Goal: Task Accomplishment & Management: Complete application form

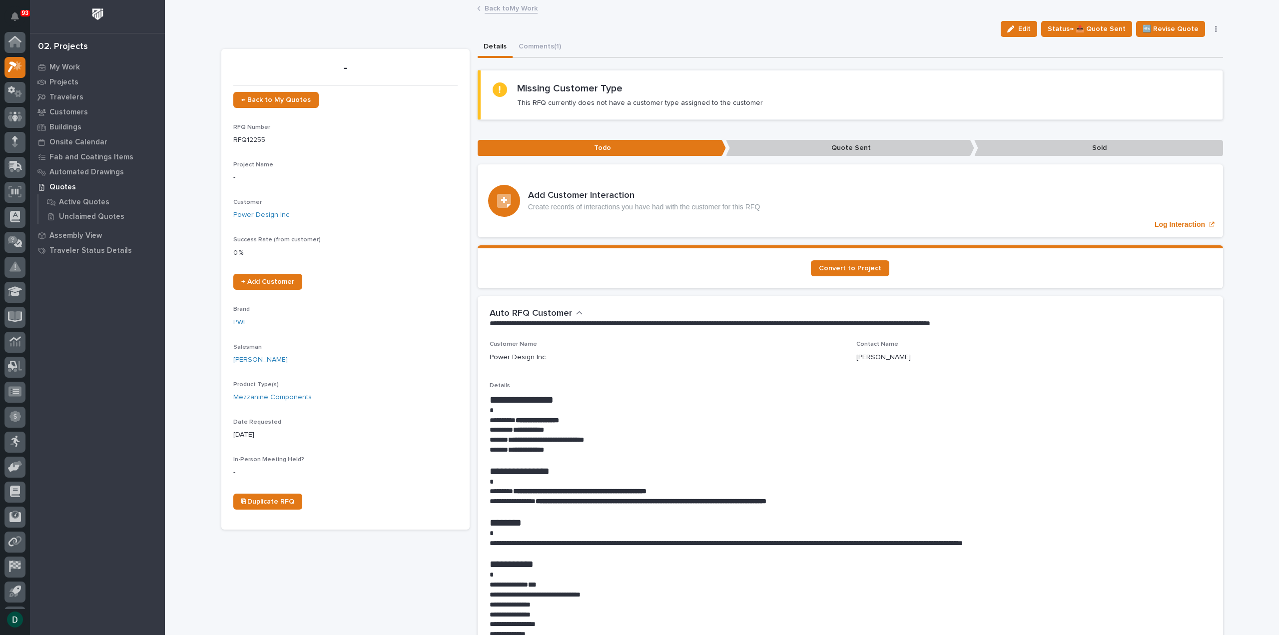
scroll to position [22, 0]
click at [520, 7] on link "Back to My Work" at bounding box center [511, 7] width 53 height 11
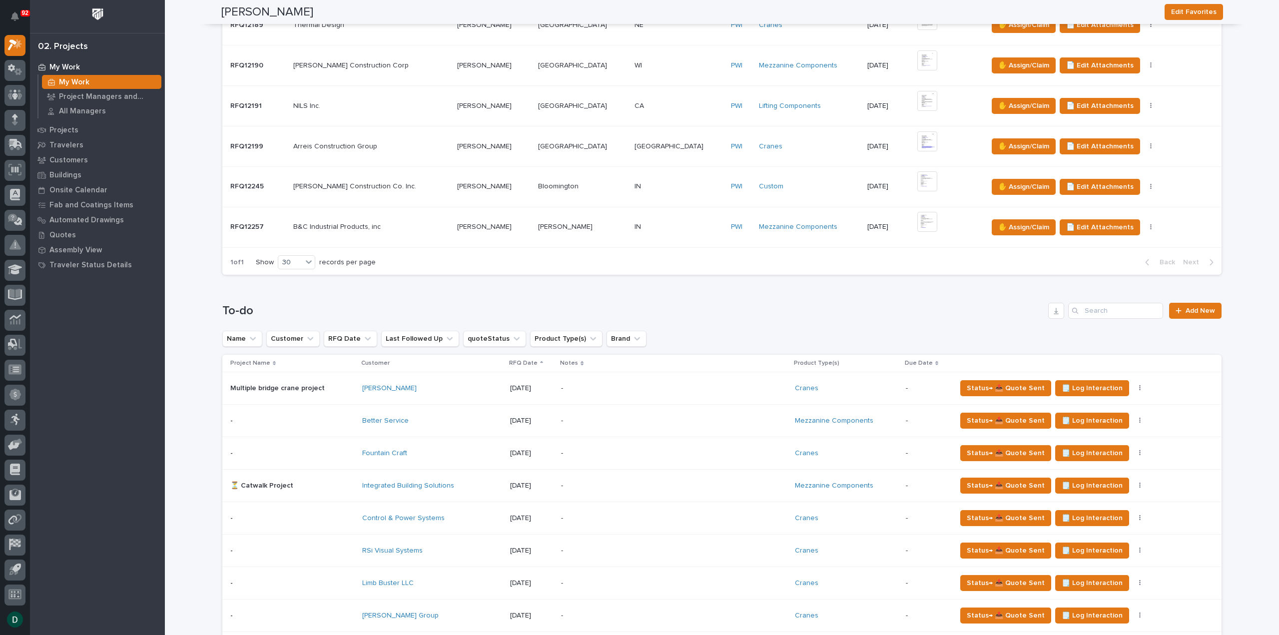
scroll to position [749, 0]
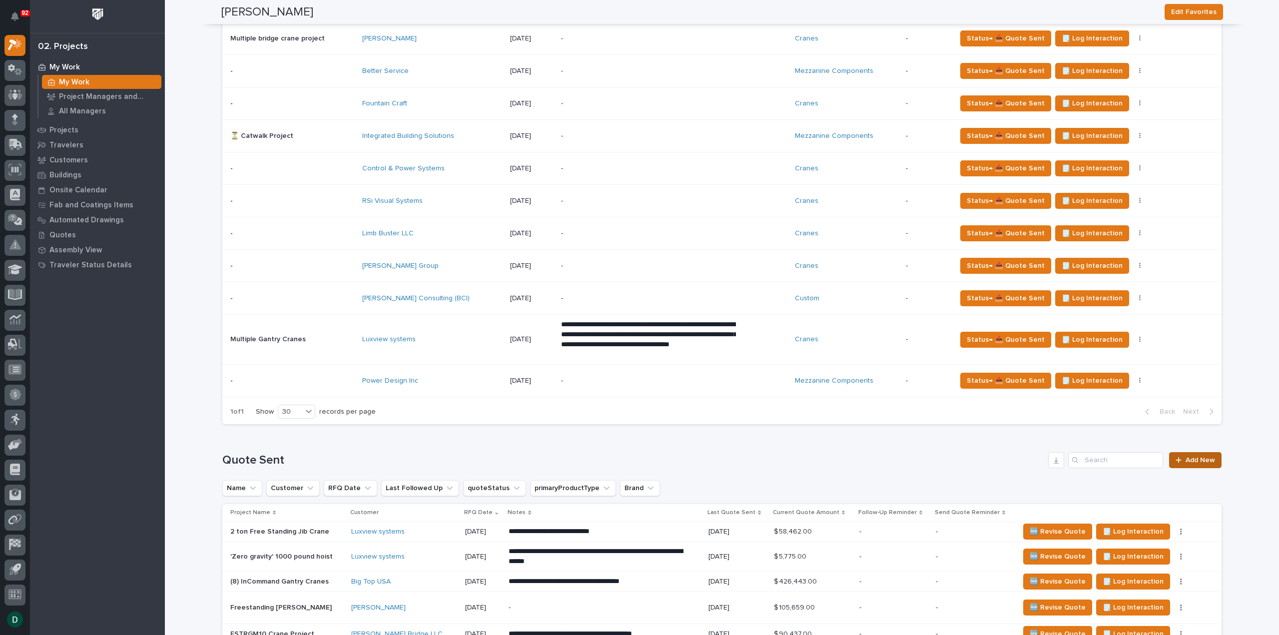
click at [1206, 452] on link "Add New" at bounding box center [1195, 460] width 52 height 16
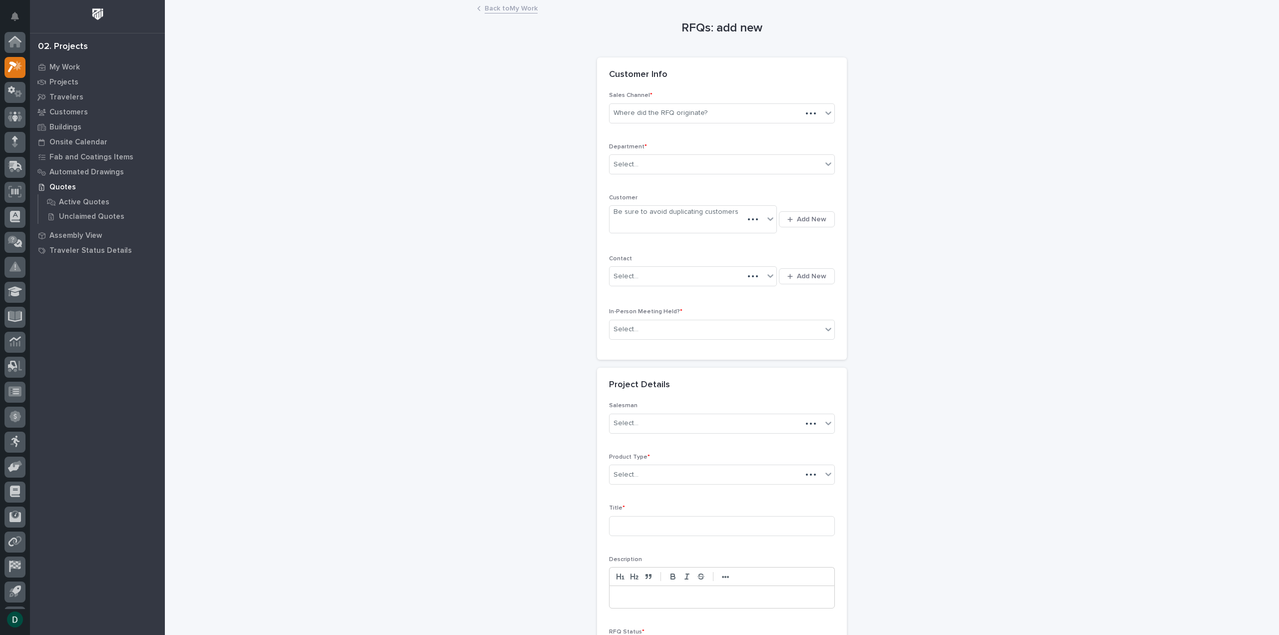
scroll to position [22, 0]
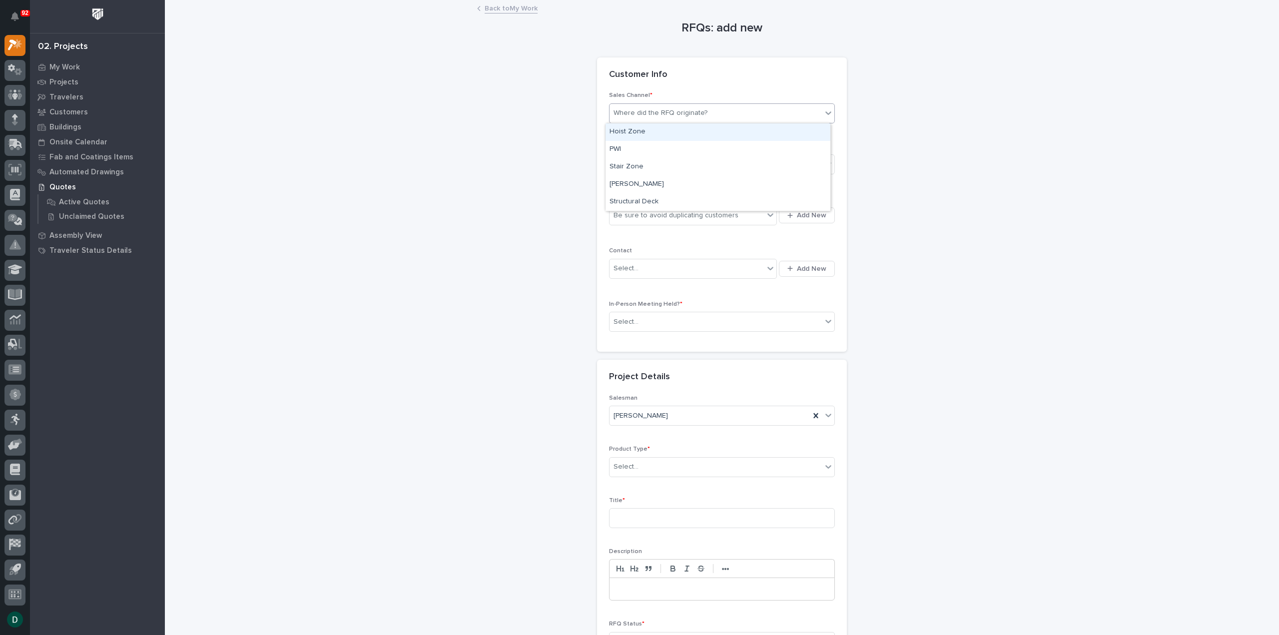
click at [669, 112] on div "Where did the RFQ originate?" at bounding box center [660, 113] width 94 height 10
click at [669, 128] on div "Hoist Zone" at bounding box center [717, 131] width 225 height 17
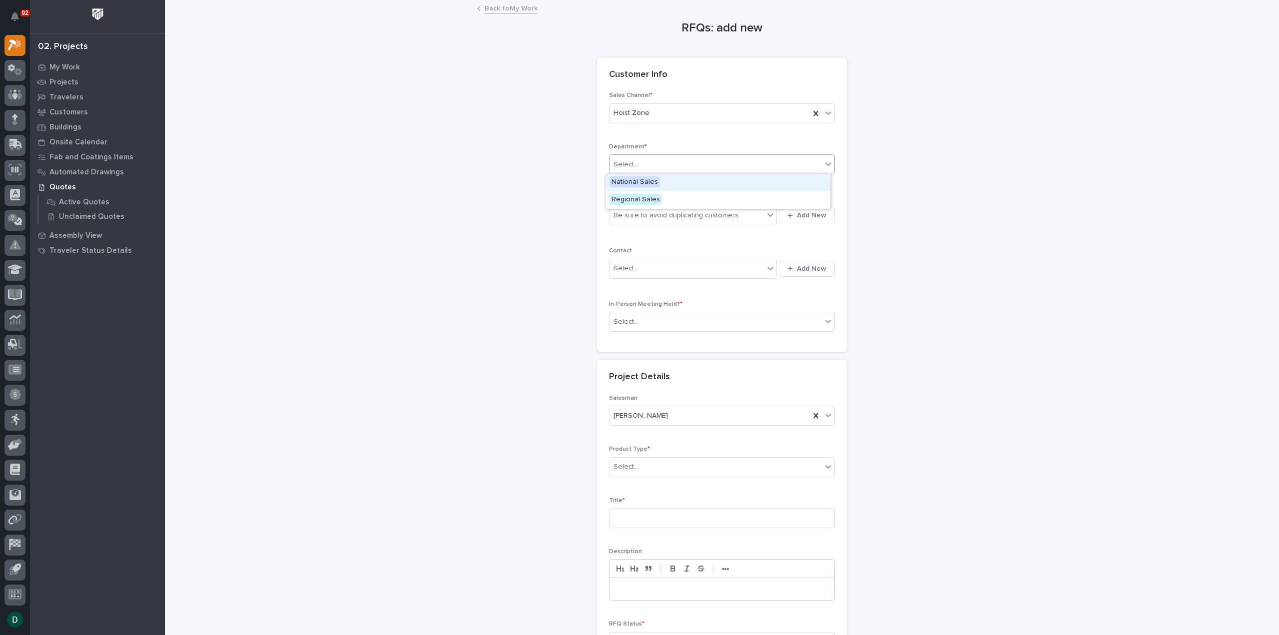
click at [654, 166] on div "Select..." at bounding box center [715, 164] width 212 height 16
click at [651, 183] on span "National Sales" at bounding box center [634, 181] width 50 height 11
click at [646, 216] on div "Be sure to avoid duplicating customers" at bounding box center [675, 215] width 125 height 10
click at [648, 211] on div "Be sure to avoid duplicating customers" at bounding box center [675, 215] width 125 height 10
click at [813, 211] on span "Add New" at bounding box center [811, 215] width 29 height 9
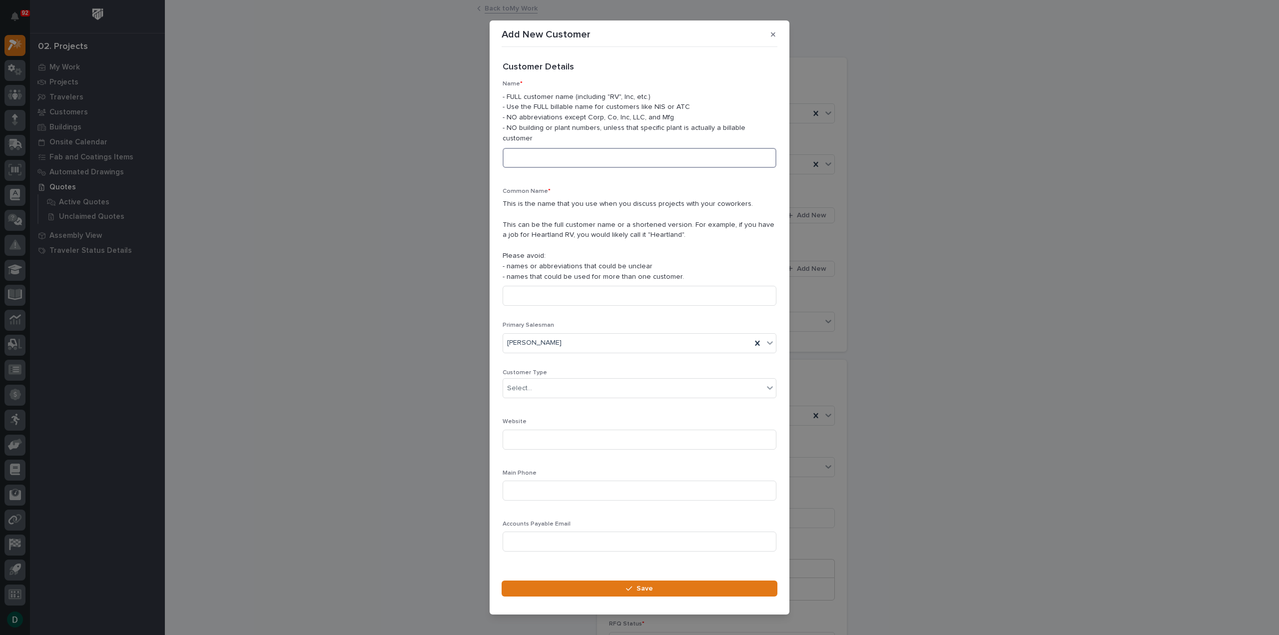
click at [547, 156] on input at bounding box center [640, 158] width 274 height 20
type input "DNS Farms"
click at [538, 289] on input at bounding box center [640, 296] width 274 height 20
type input "DNS Farms"
click at [549, 384] on div "Select..." at bounding box center [633, 388] width 260 height 16
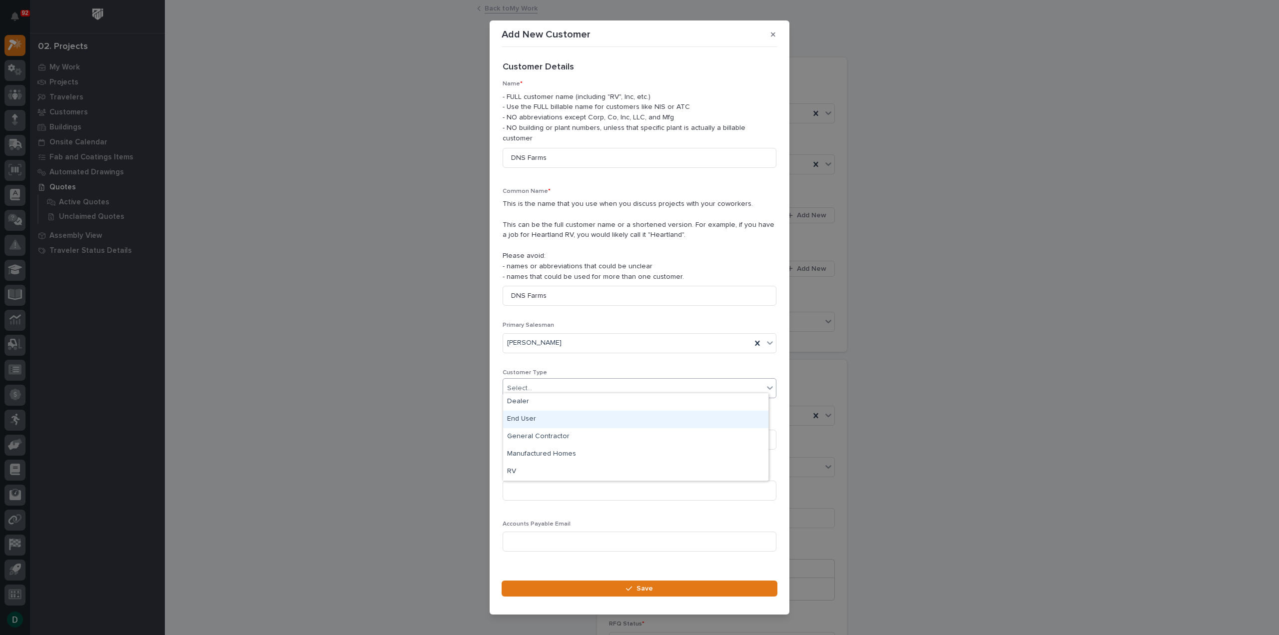
click at [545, 416] on div "End User" at bounding box center [635, 419] width 265 height 17
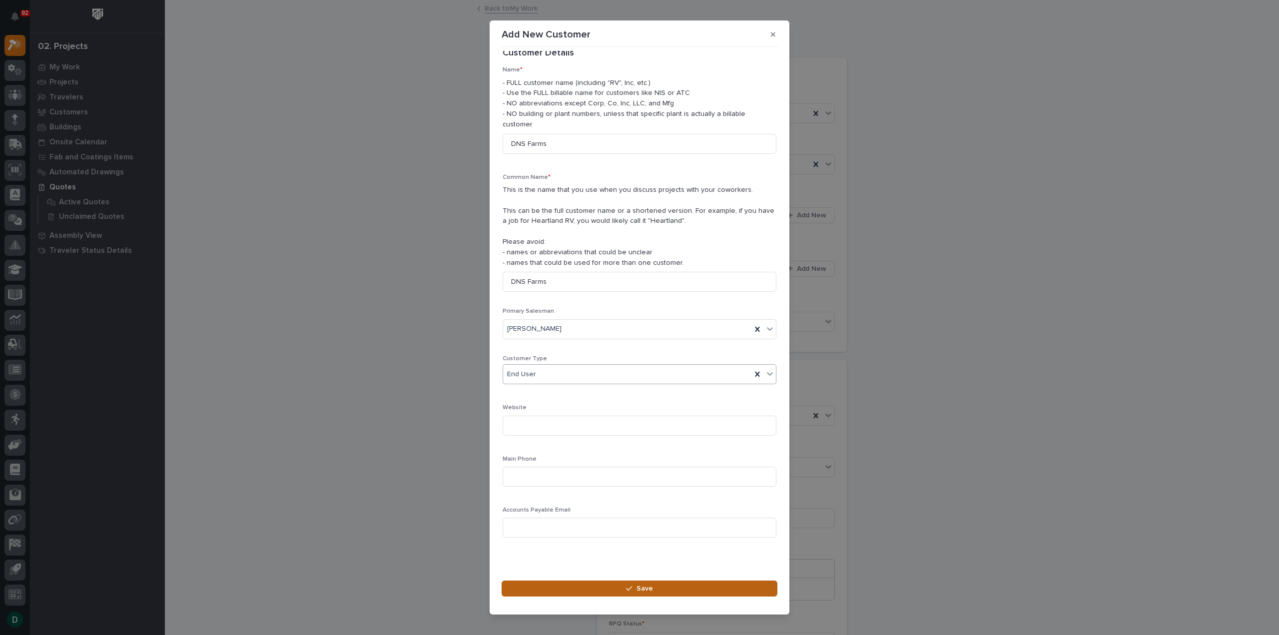
click at [661, 582] on button "Save" at bounding box center [640, 588] width 276 height 16
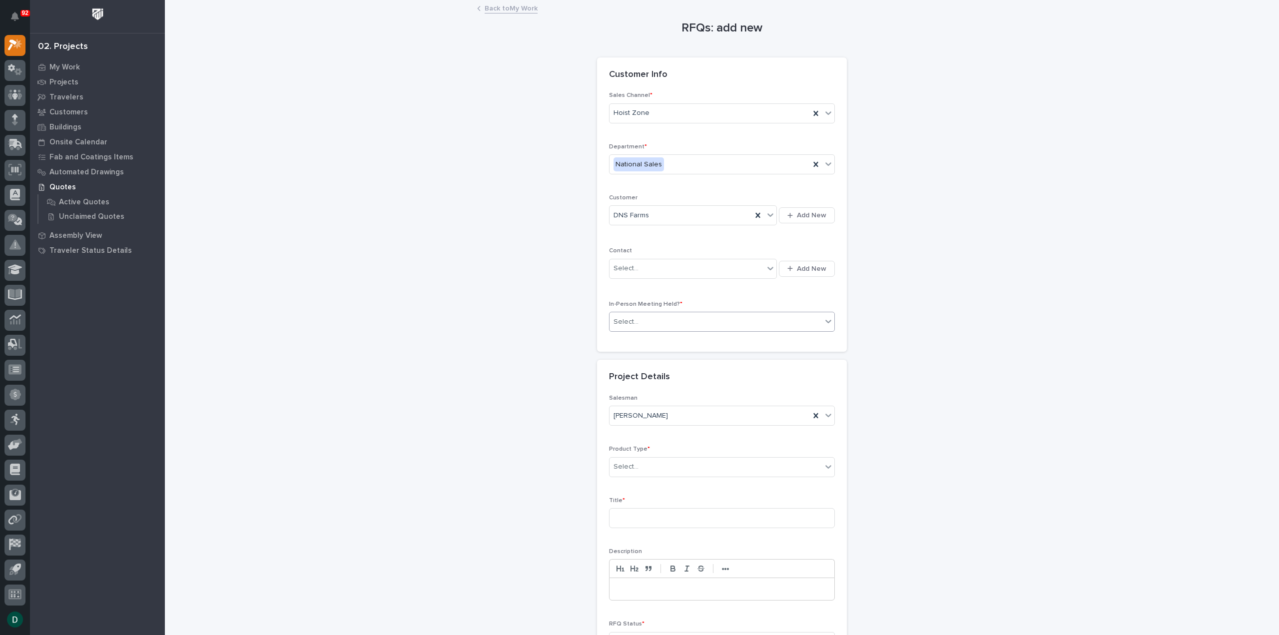
click at [680, 315] on div "Select..." at bounding box center [715, 322] width 212 height 16
click at [666, 361] on div "No" at bounding box center [717, 356] width 225 height 17
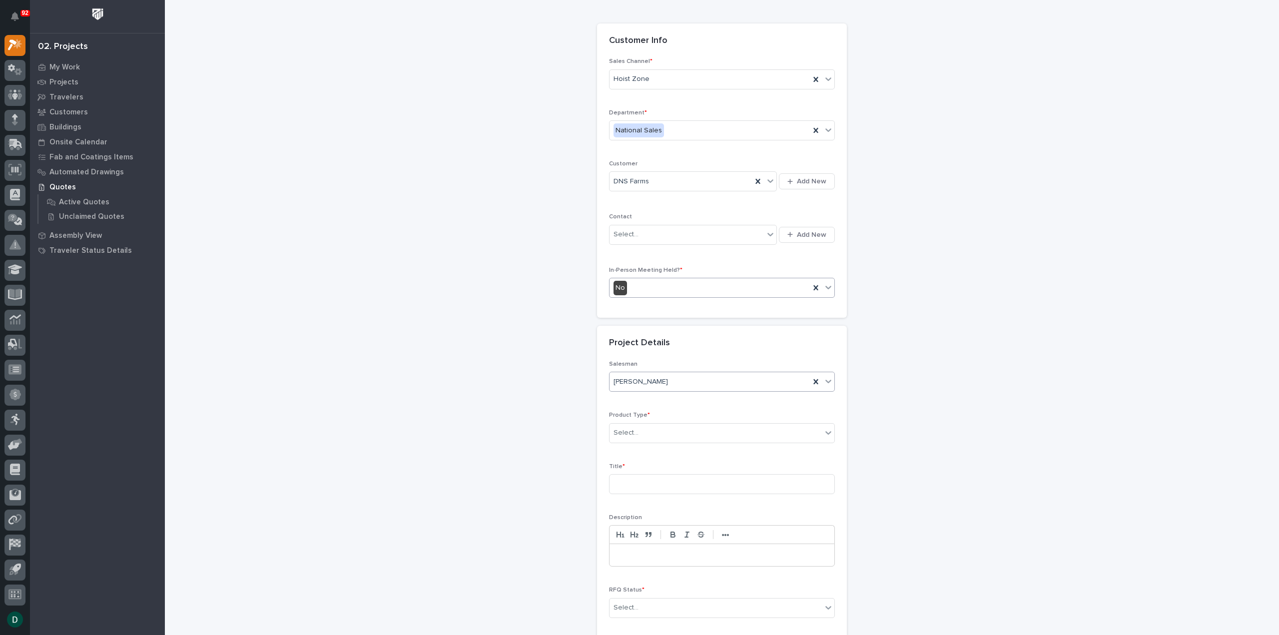
scroll to position [50, 0]
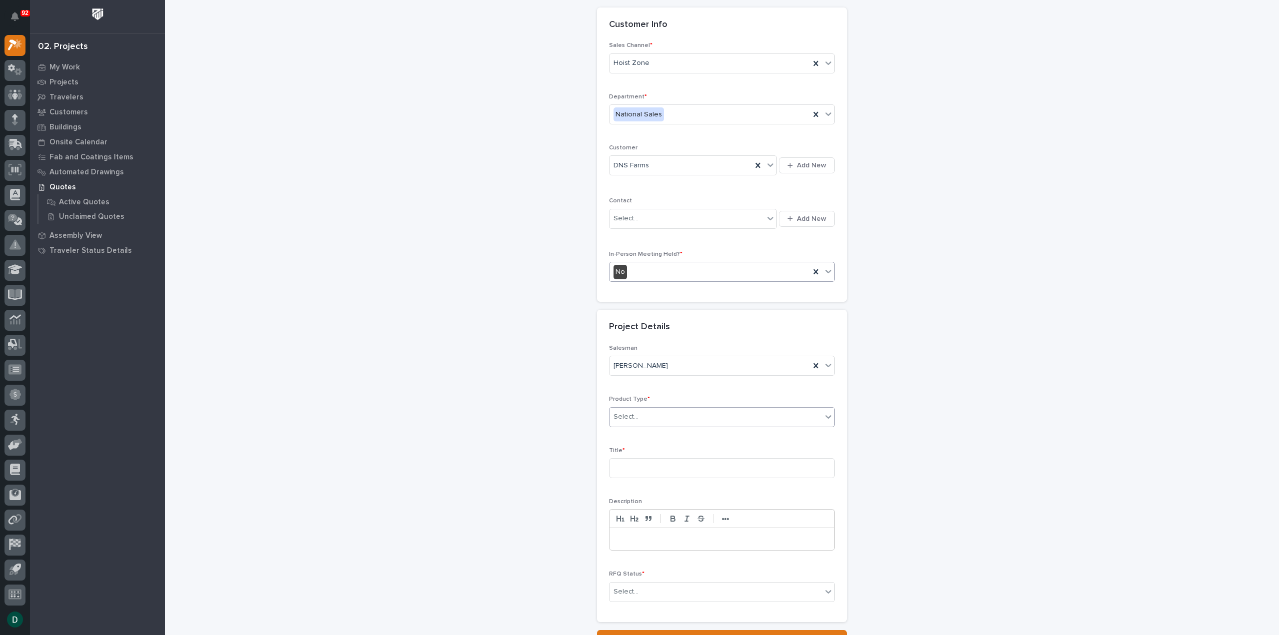
click at [659, 414] on div "Select..." at bounding box center [715, 417] width 212 height 16
drag, startPoint x: 660, startPoint y: 442, endPoint x: 670, endPoint y: 432, distance: 14.1
click at [670, 432] on div "Crane Accessories" at bounding box center [717, 433] width 225 height 17
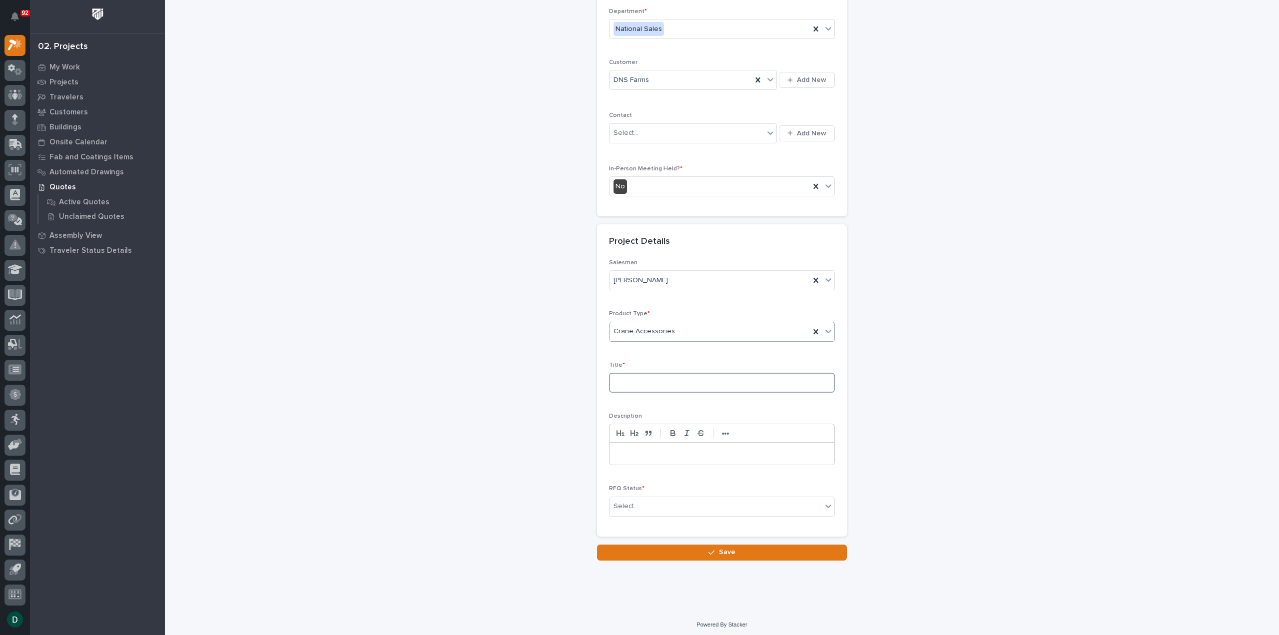
click at [648, 378] on input at bounding box center [722, 383] width 226 height 20
type input "Misc Crane Supplies"
click at [637, 457] on div at bounding box center [721, 454] width 225 height 22
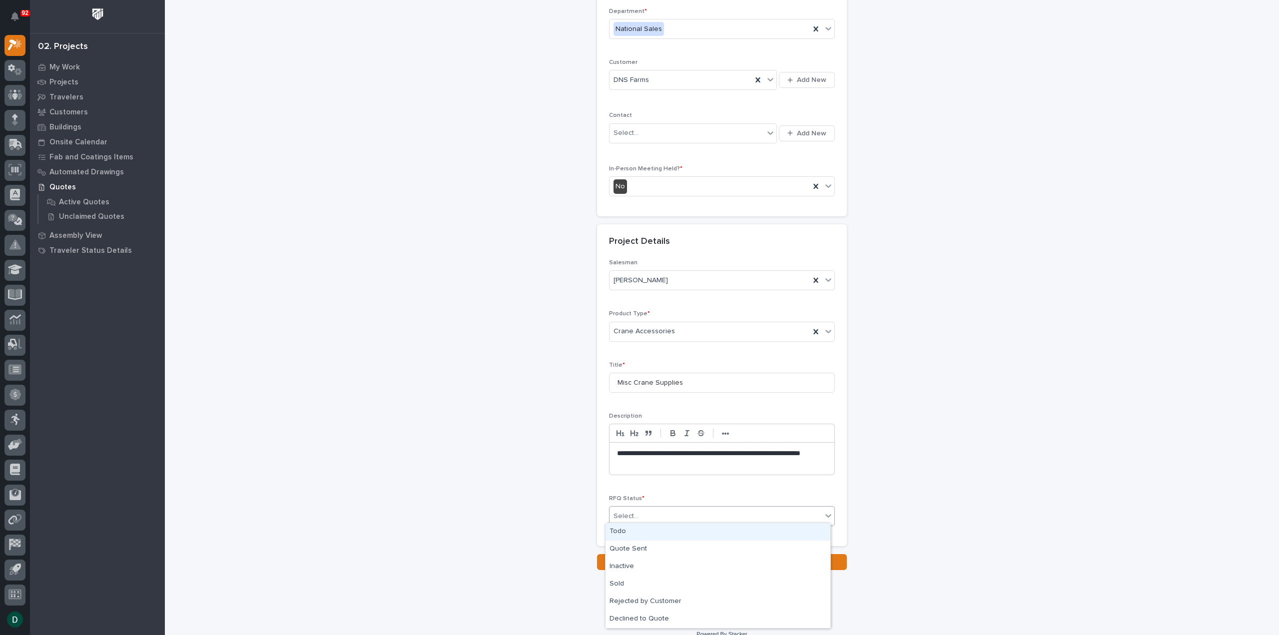
click at [630, 508] on div "Select..." at bounding box center [715, 516] width 212 height 16
click at [675, 546] on div "Quote Sent" at bounding box center [717, 549] width 225 height 17
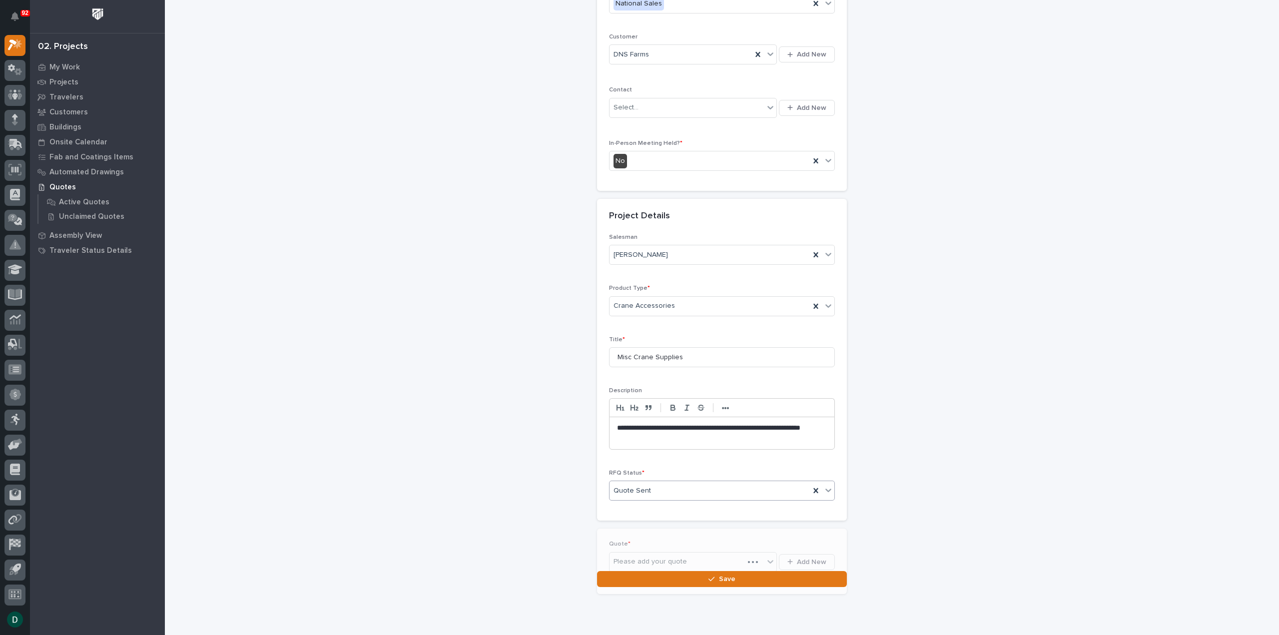
scroll to position [172, 0]
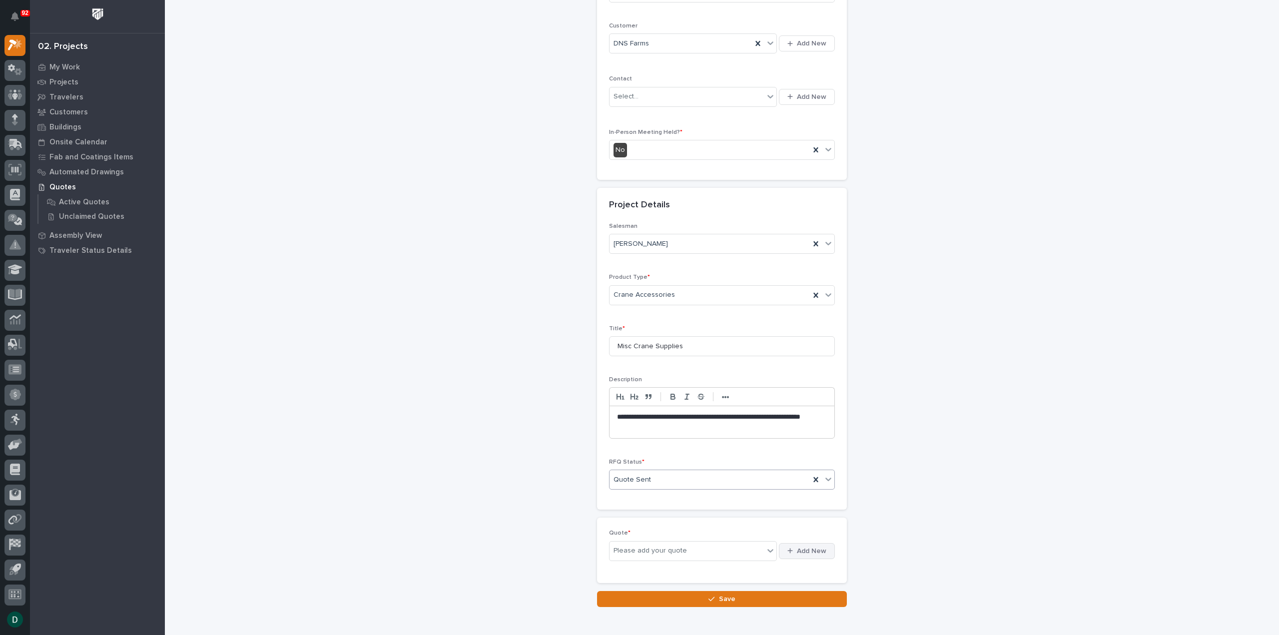
click at [815, 549] on span "Add New" at bounding box center [811, 551] width 29 height 9
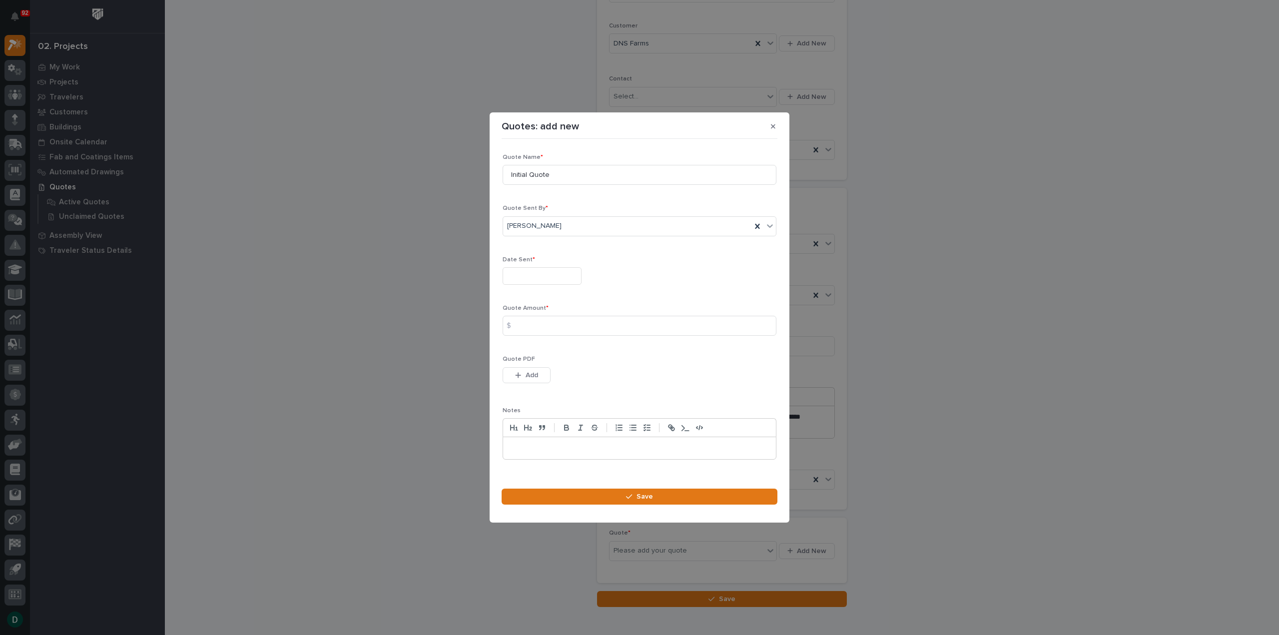
click at [564, 286] on div "Date Sent *" at bounding box center [640, 274] width 274 height 36
click at [565, 274] on input "text" at bounding box center [542, 275] width 79 height 17
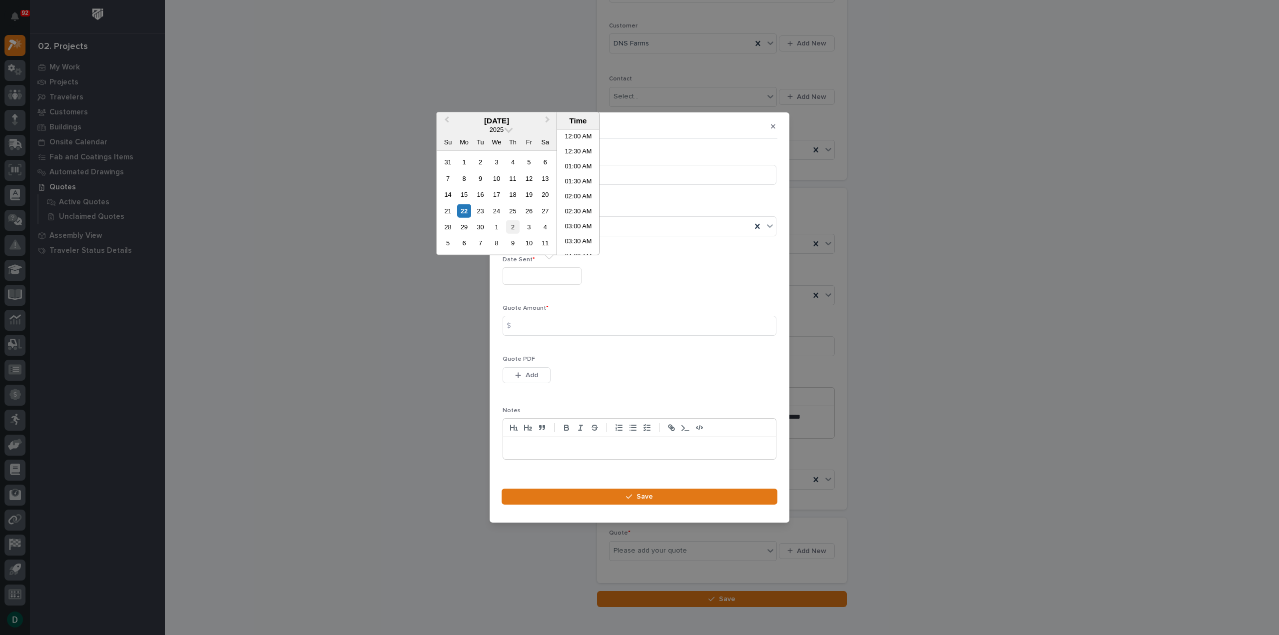
scroll to position [290, 0]
click at [467, 210] on div "22" at bounding box center [463, 210] width 13 height 13
type input "**********"
click at [460, 206] on div "22" at bounding box center [463, 210] width 13 height 13
click at [560, 326] on input at bounding box center [640, 326] width 274 height 20
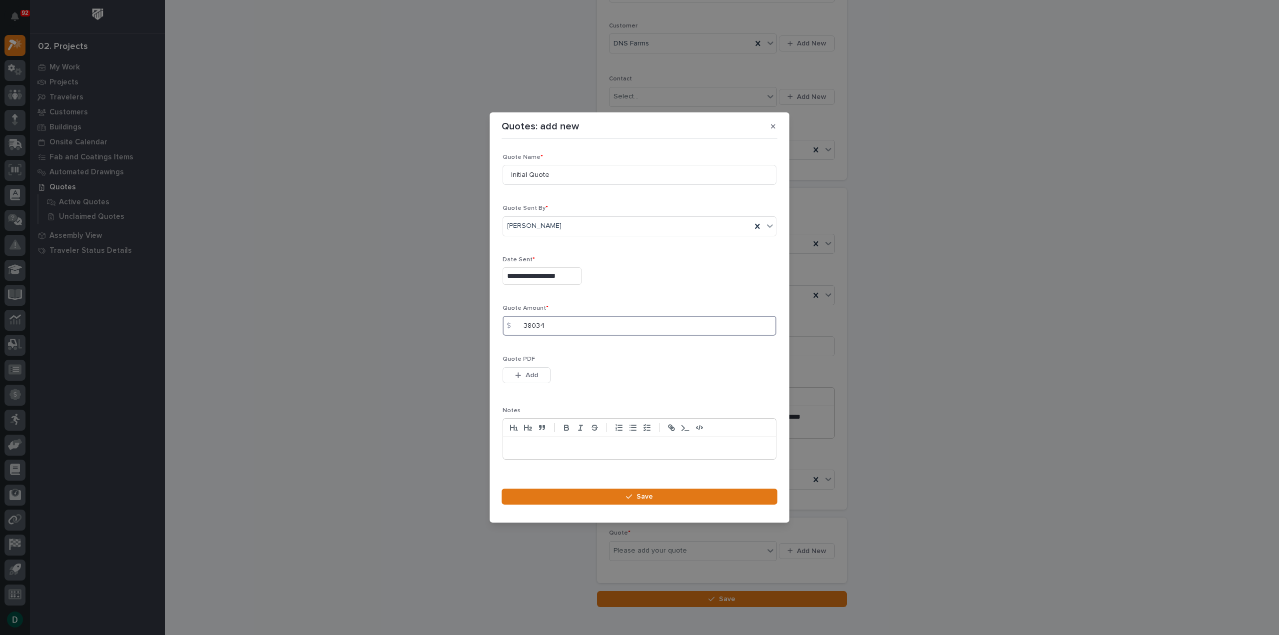
type input "38034"
click at [520, 376] on icon "button" at bounding box center [518, 375] width 6 height 7
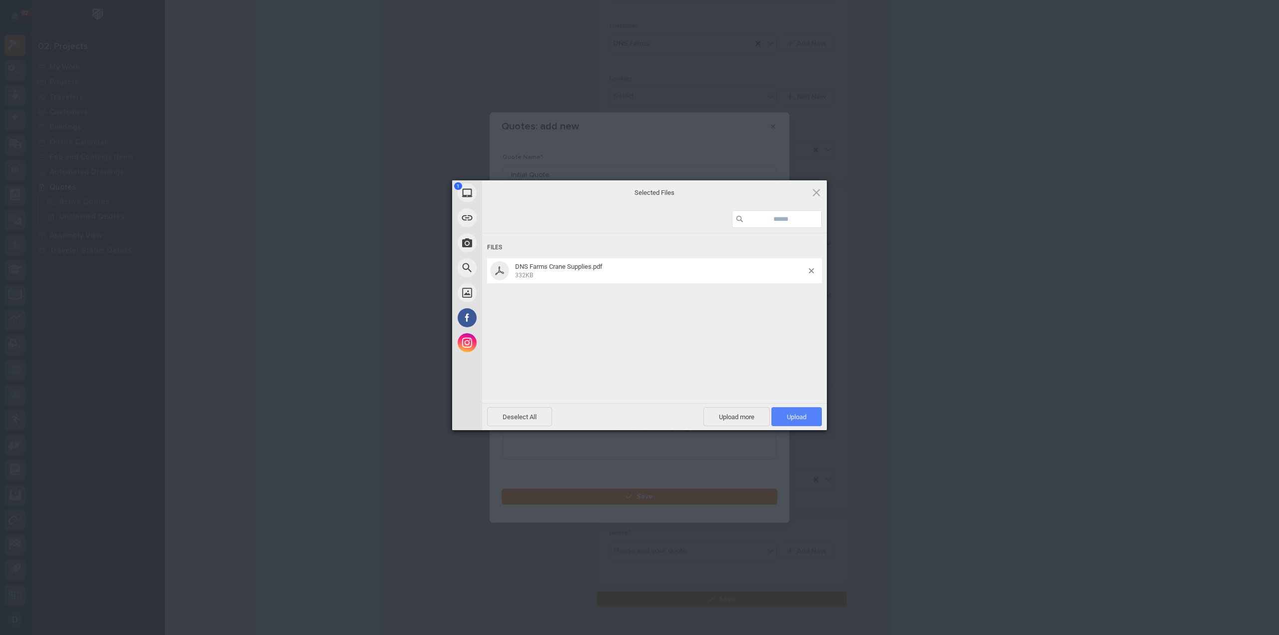
click at [810, 413] on span "Upload 1" at bounding box center [796, 416] width 50 height 19
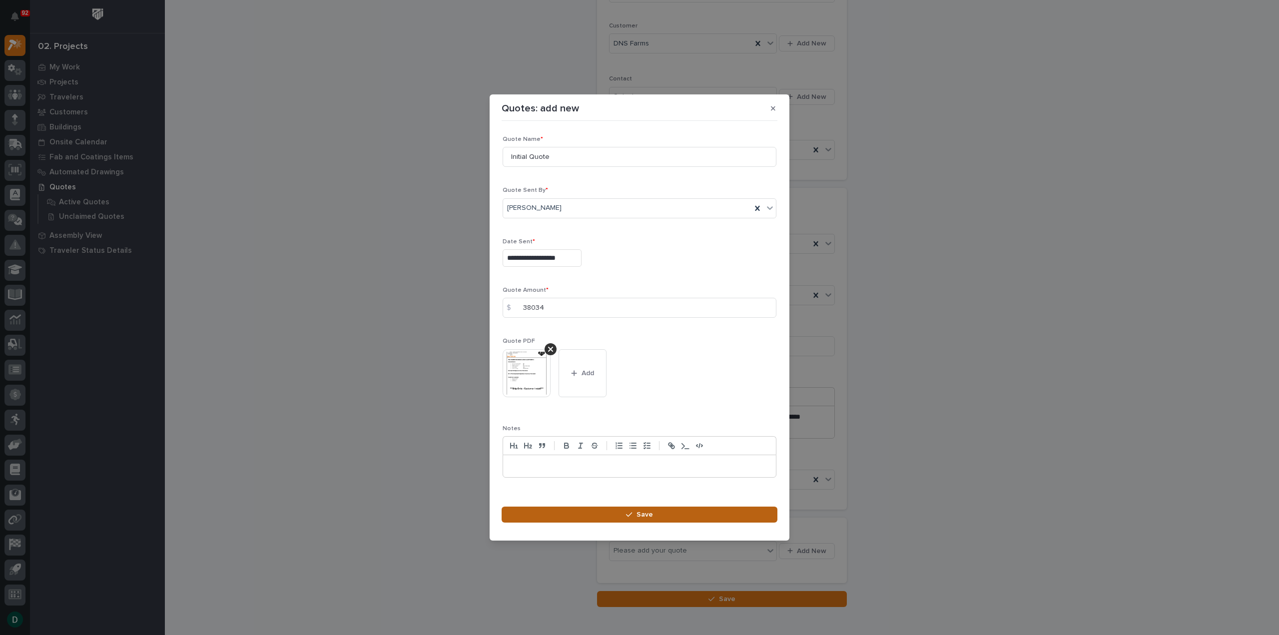
click at [648, 512] on span "Save" at bounding box center [644, 514] width 16 height 9
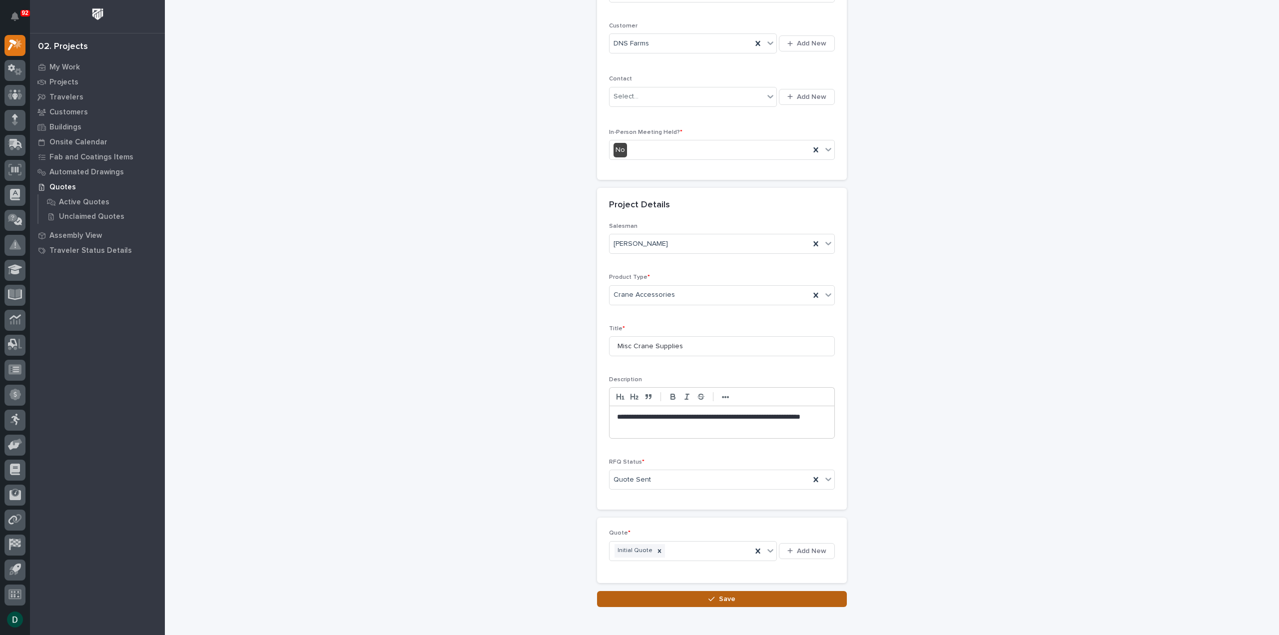
click at [711, 596] on icon "button" at bounding box center [711, 598] width 6 height 4
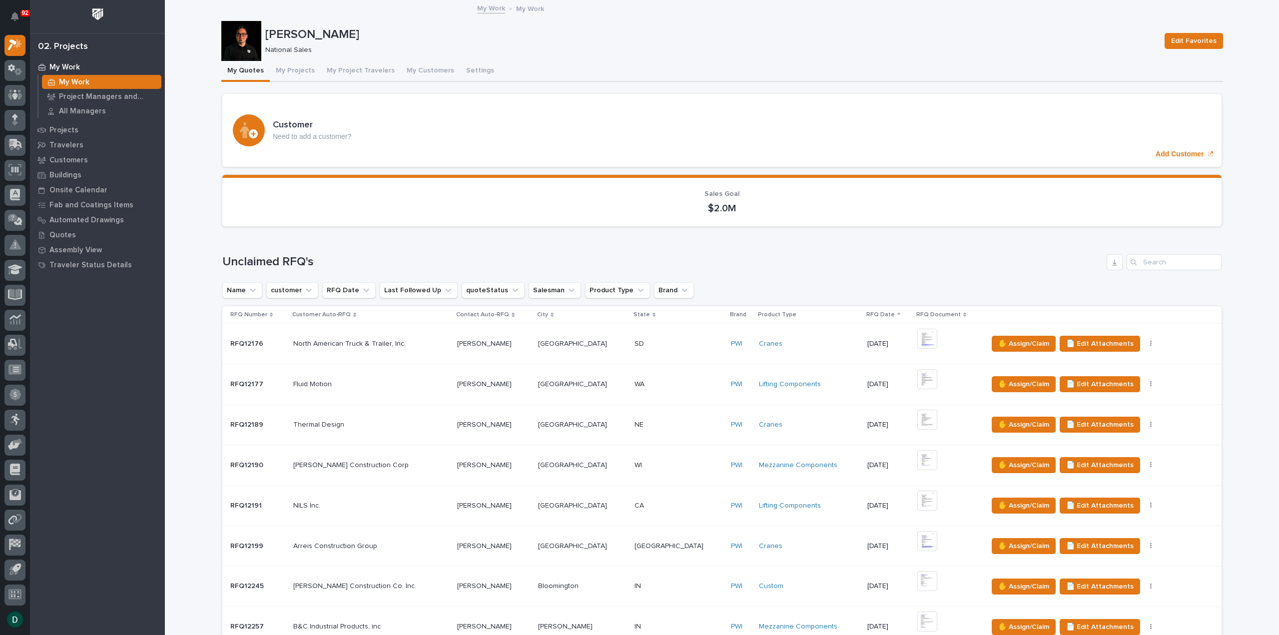
scroll to position [400, 0]
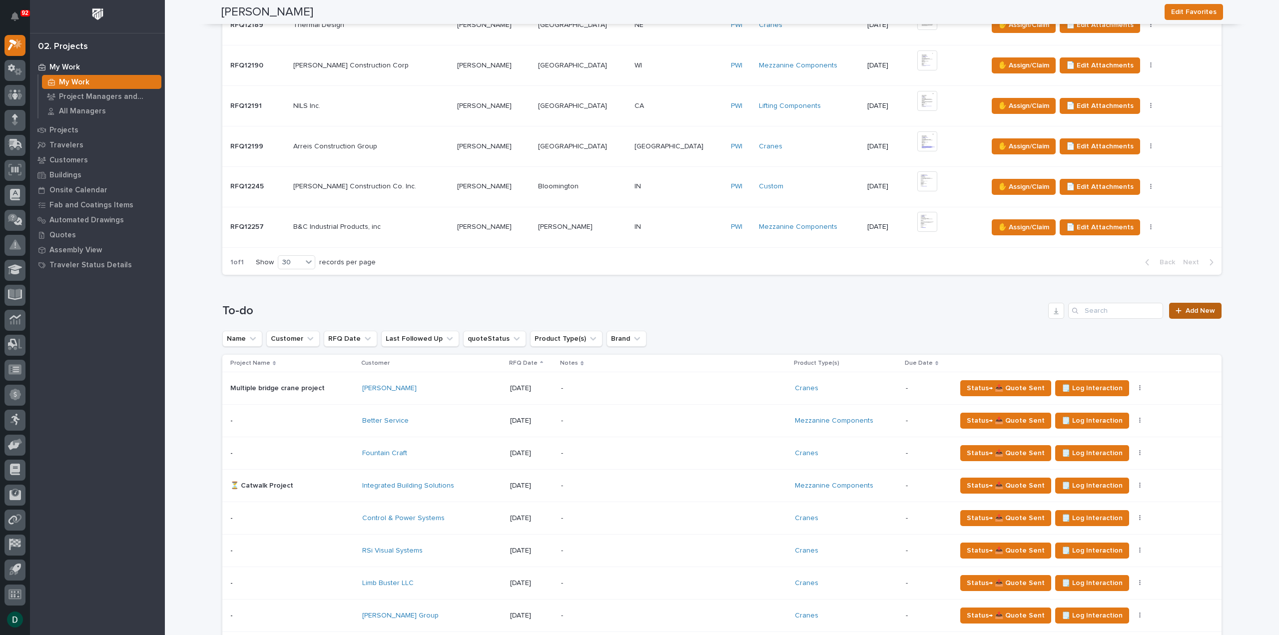
click at [1202, 307] on span "Add New" at bounding box center [1199, 310] width 29 height 7
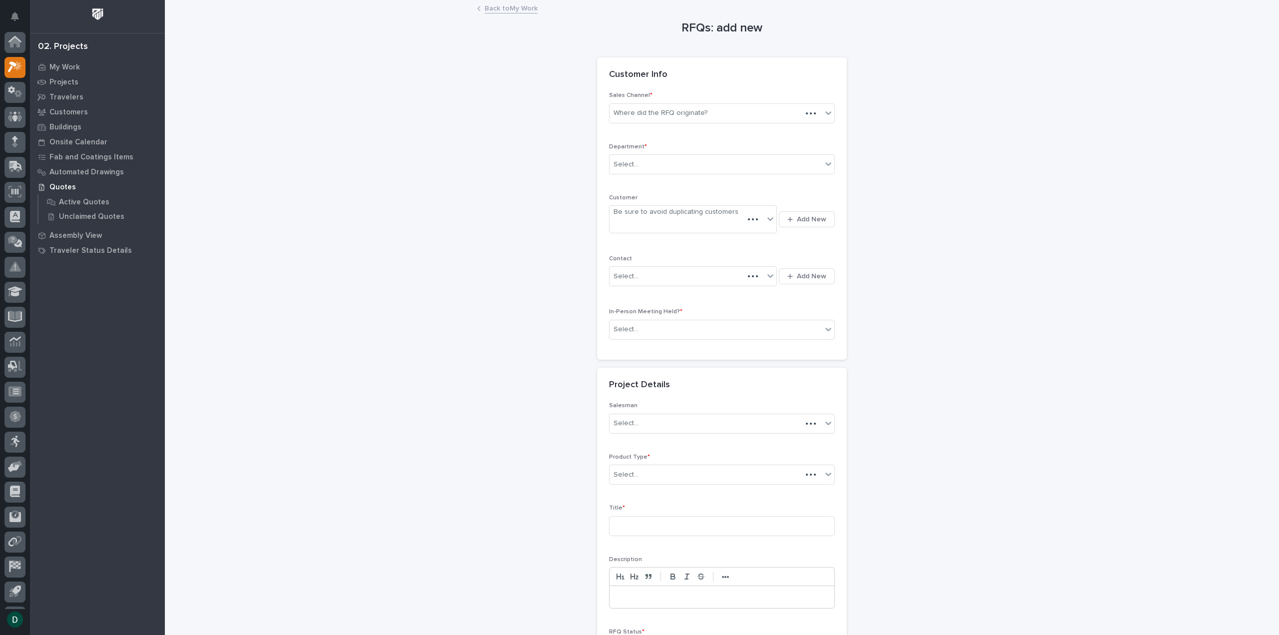
scroll to position [22, 0]
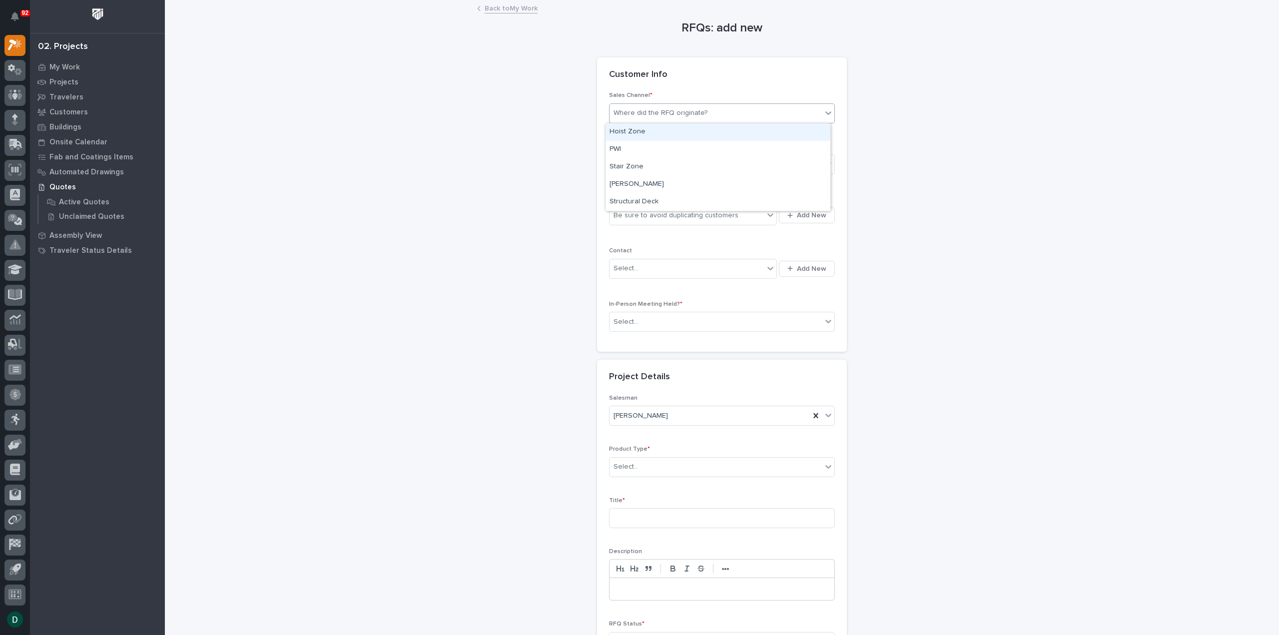
click at [689, 110] on div "Where did the RFQ originate?" at bounding box center [660, 113] width 94 height 10
click at [644, 130] on div "Hoist Zone" at bounding box center [717, 131] width 225 height 17
click at [649, 167] on div "Select..." at bounding box center [715, 164] width 212 height 16
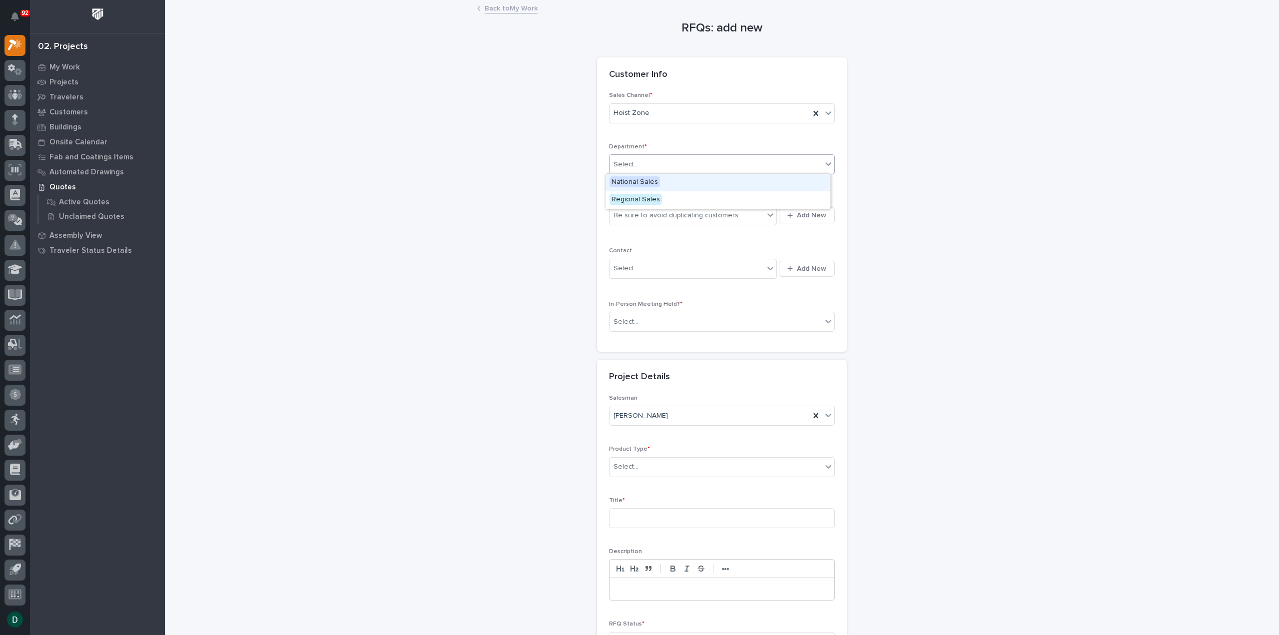
click at [646, 182] on span "National Sales" at bounding box center [634, 181] width 50 height 11
click at [652, 214] on div "Be sure to avoid duplicating customers" at bounding box center [675, 215] width 125 height 10
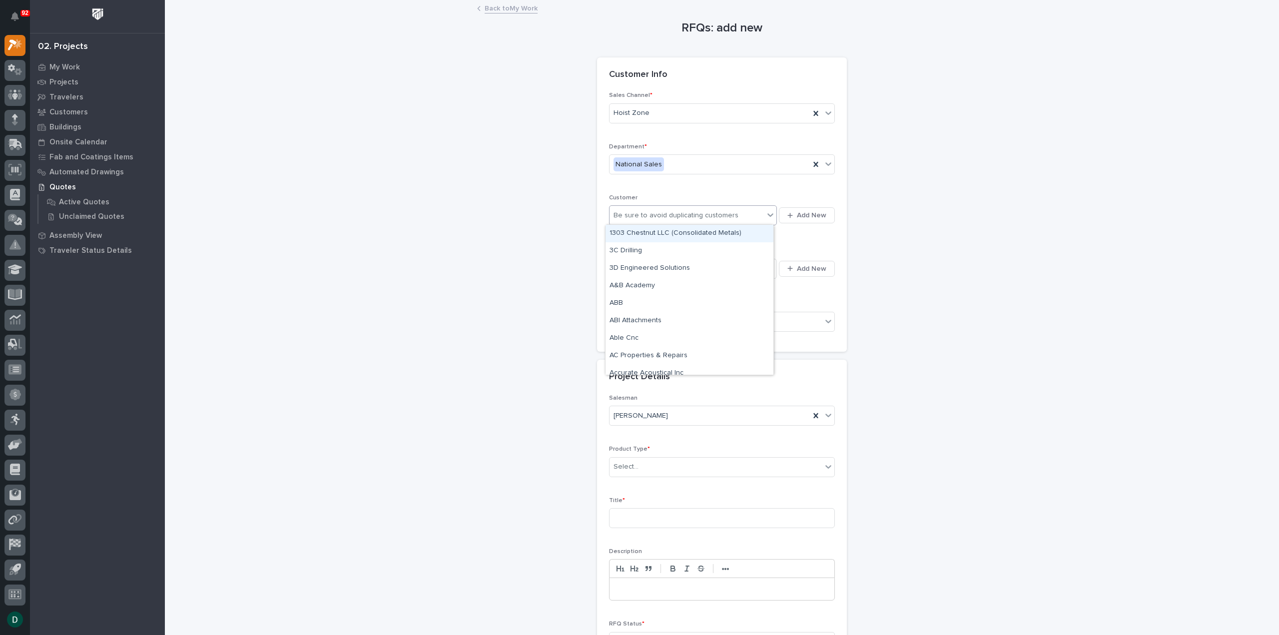
click at [657, 215] on div "Be sure to avoid duplicating customers" at bounding box center [675, 215] width 125 height 10
click at [797, 215] on span "Add New" at bounding box center [811, 215] width 29 height 9
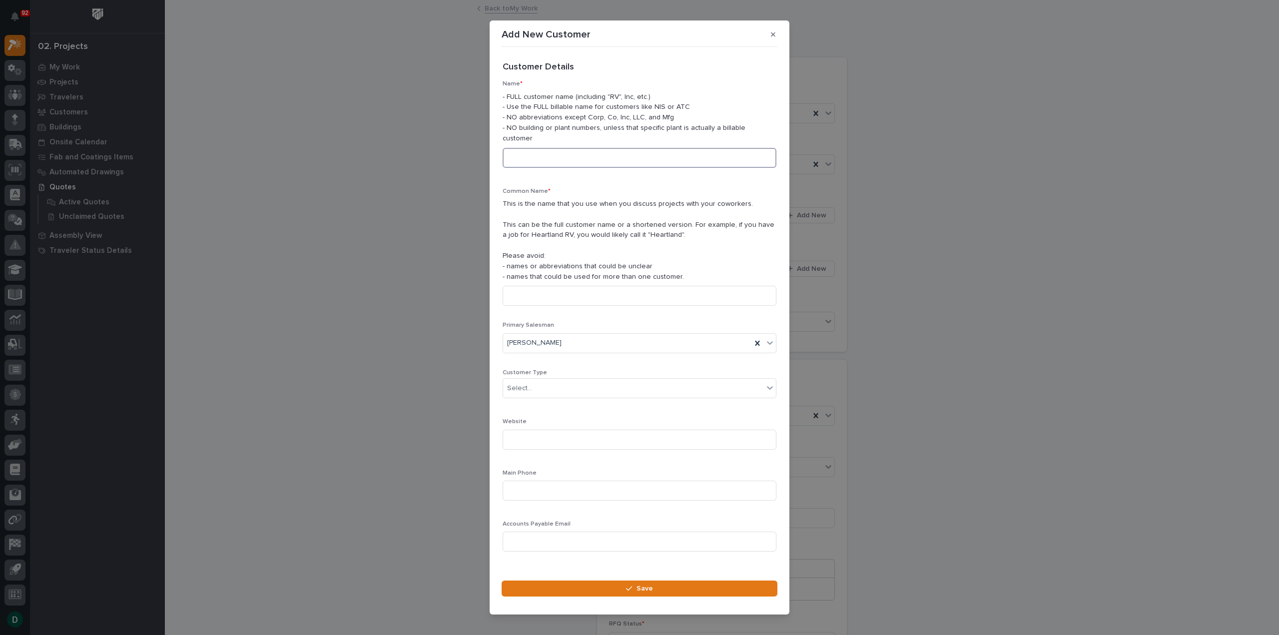
click at [561, 152] on input at bounding box center [640, 158] width 274 height 20
type input "[PERSON_NAME]"
click at [571, 286] on input at bounding box center [640, 296] width 274 height 20
type input "[PERSON_NAME]"
click at [562, 387] on div "Select..." at bounding box center [633, 388] width 260 height 16
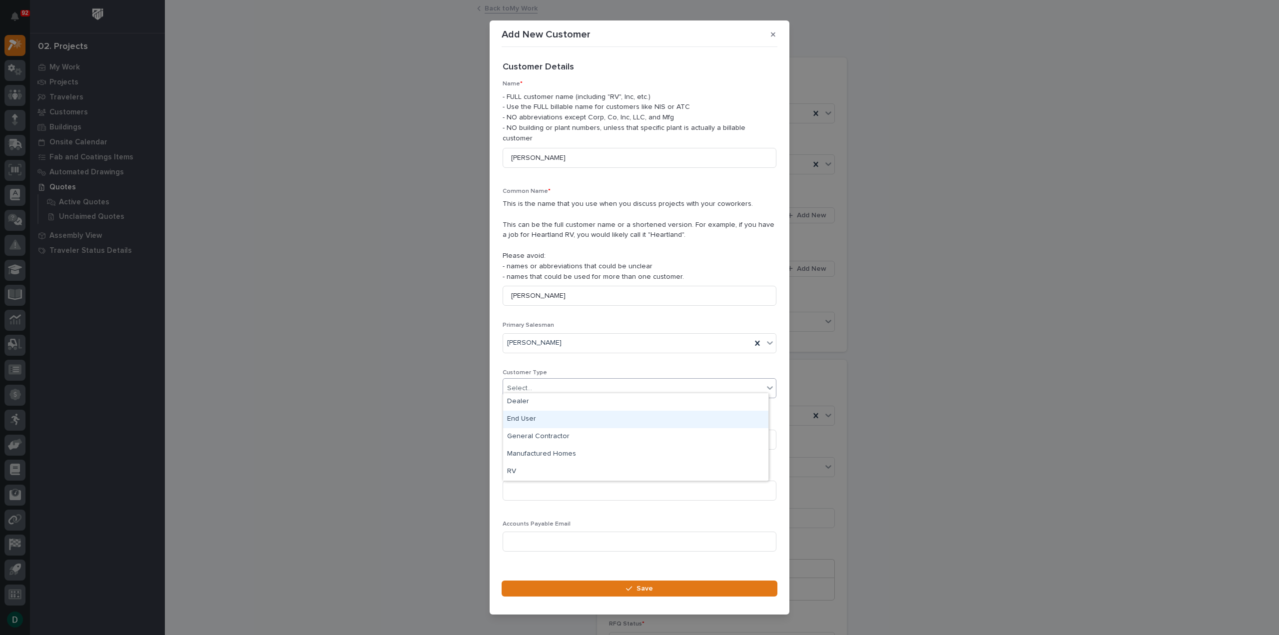
click at [546, 418] on div "End User" at bounding box center [635, 419] width 265 height 17
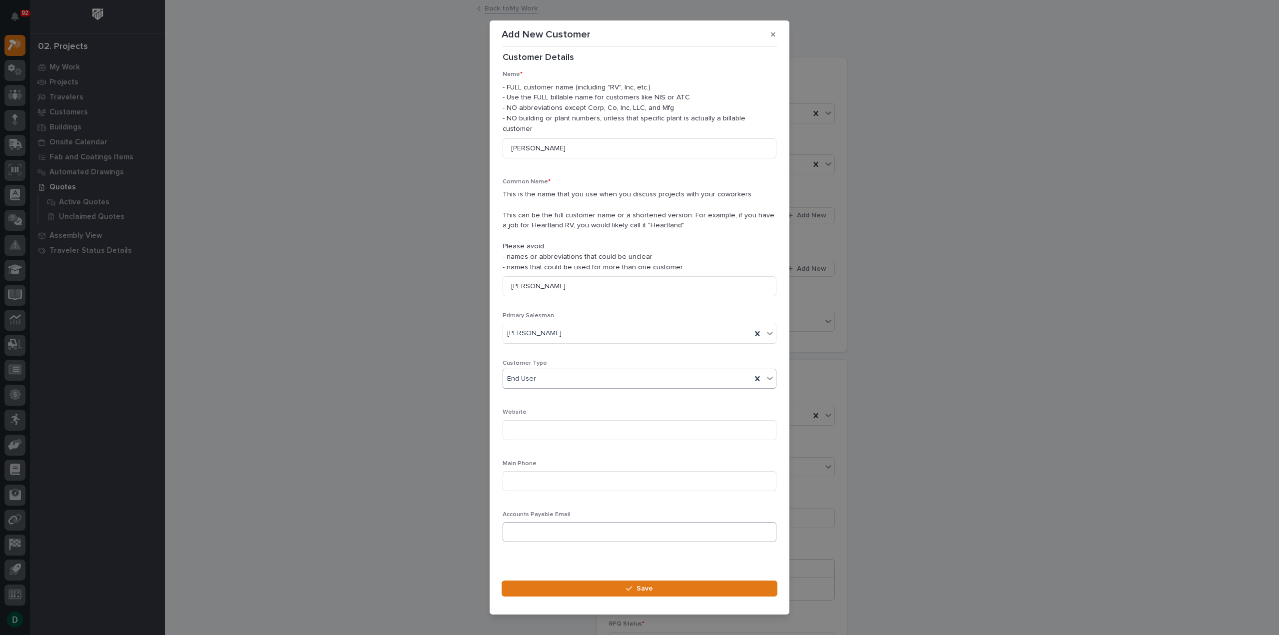
scroll to position [14, 0]
drag, startPoint x: 629, startPoint y: 579, endPoint x: 644, endPoint y: 572, distance: 17.2
click at [629, 585] on icon "button" at bounding box center [629, 588] width 6 height 7
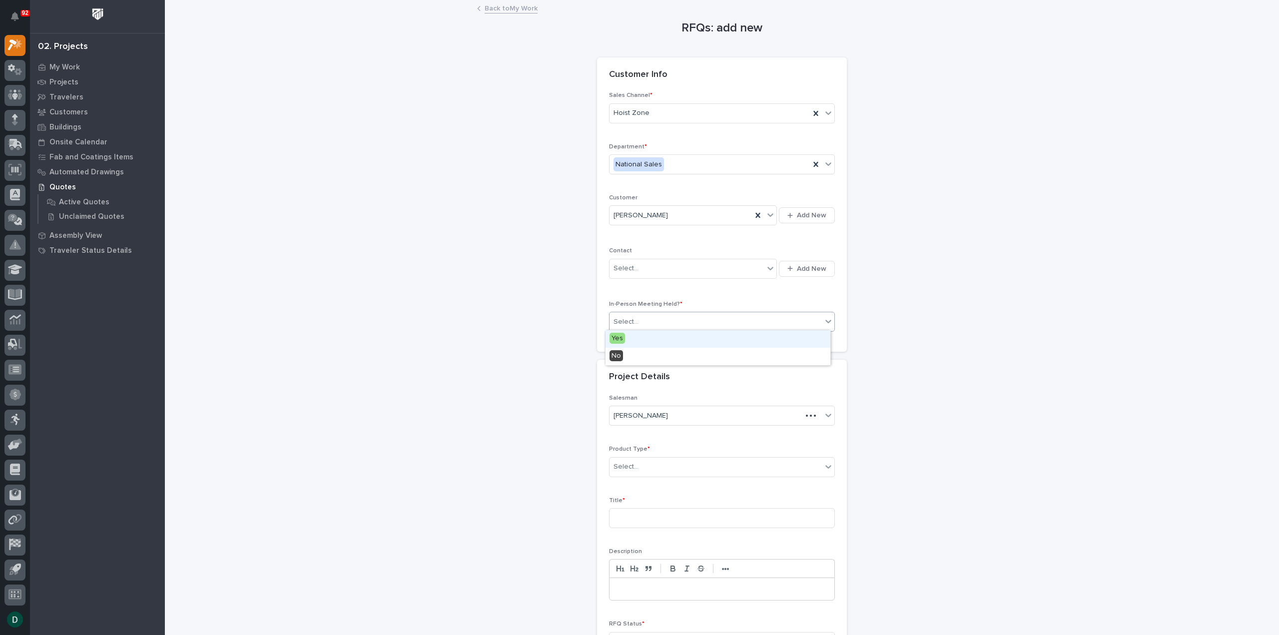
click at [722, 319] on div "Select..." at bounding box center [715, 322] width 212 height 16
click at [682, 360] on div "No" at bounding box center [717, 356] width 225 height 17
click at [673, 466] on div "Select..." at bounding box center [715, 467] width 212 height 16
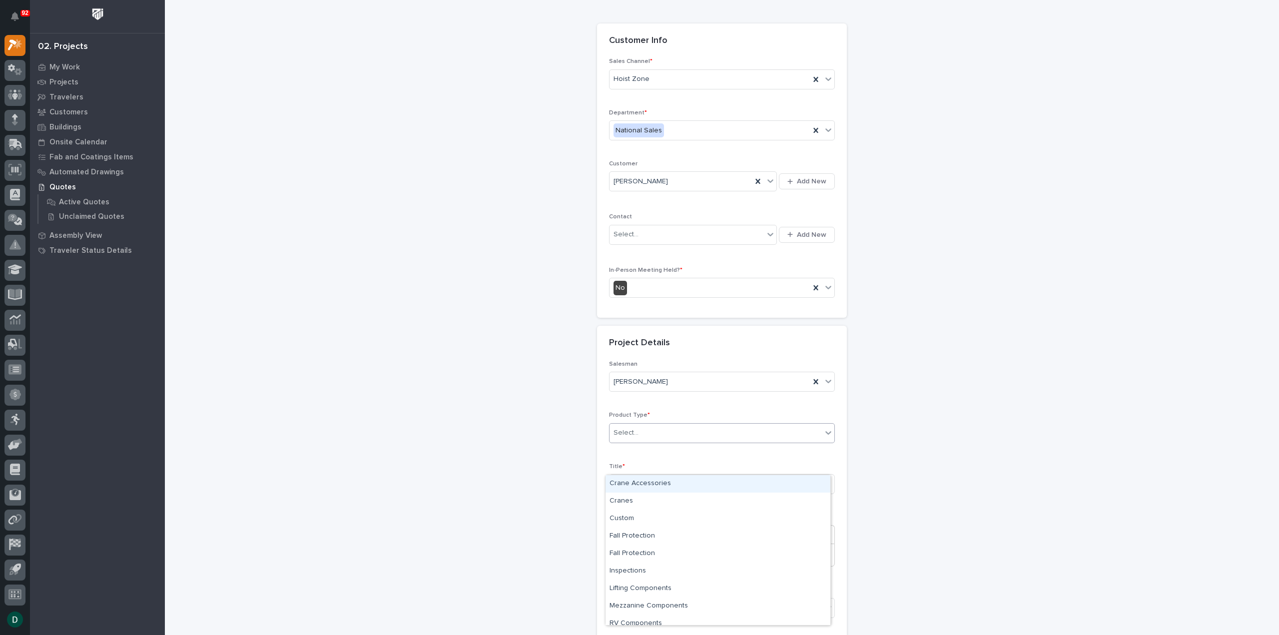
scroll to position [50, 0]
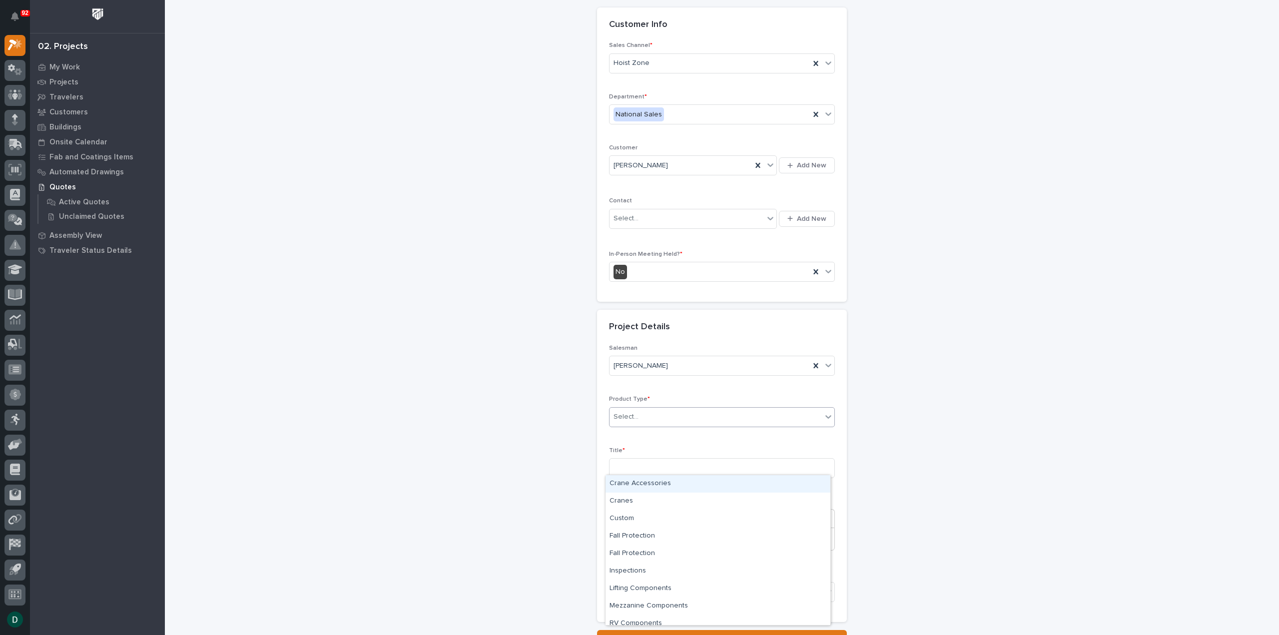
click at [675, 488] on div "Crane Accessories" at bounding box center [717, 483] width 225 height 17
click at [663, 463] on input at bounding box center [722, 468] width 226 height 20
type input "Lifting Beam(s)"
click at [653, 536] on p at bounding box center [722, 539] width 210 height 10
click at [680, 593] on div "Select..." at bounding box center [715, 591] width 212 height 16
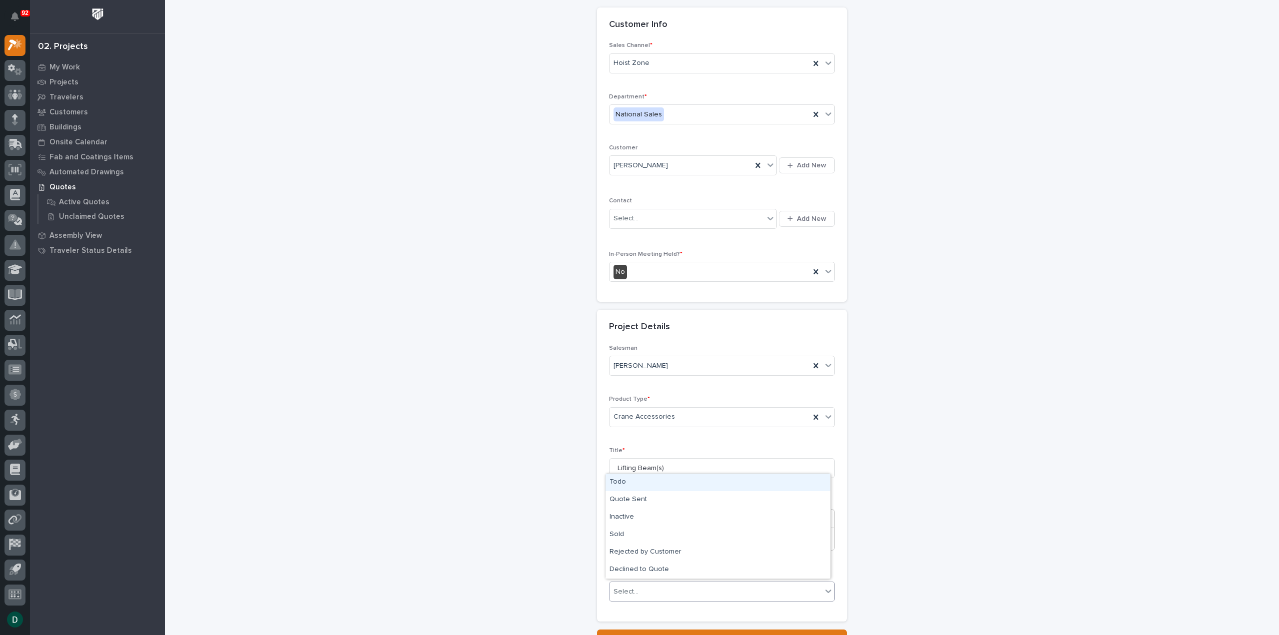
click at [695, 484] on div "Todo" at bounding box center [717, 482] width 225 height 17
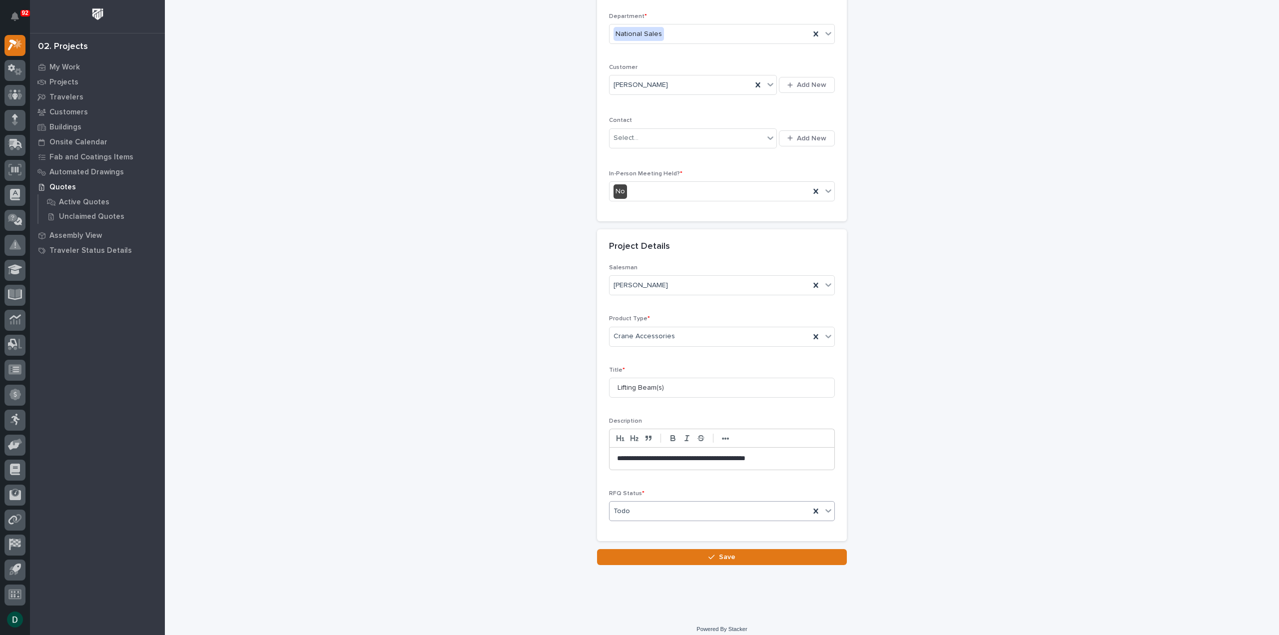
scroll to position [135, 0]
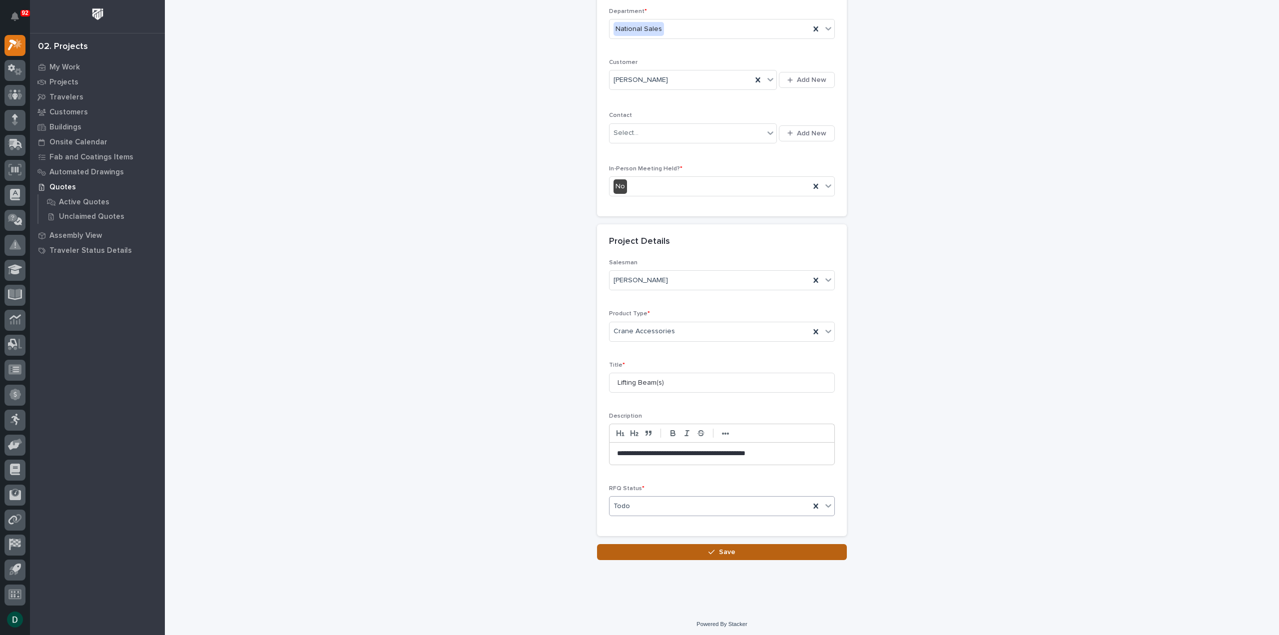
click at [720, 548] on span "Save" at bounding box center [727, 552] width 16 height 9
